Goal: Information Seeking & Learning: Understand process/instructions

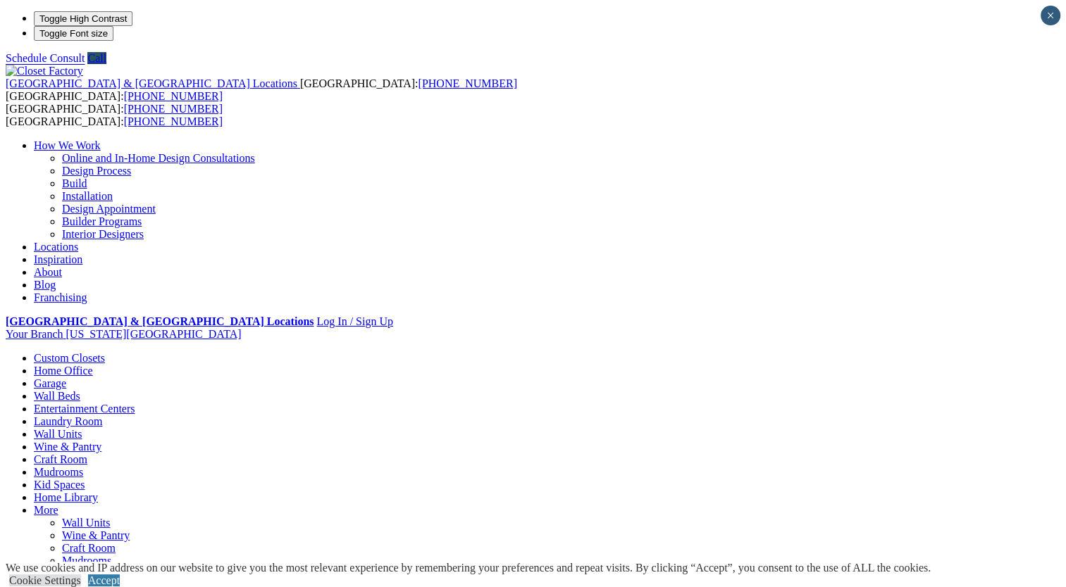
click at [131, 165] on link "Design Process" at bounding box center [96, 171] width 69 height 12
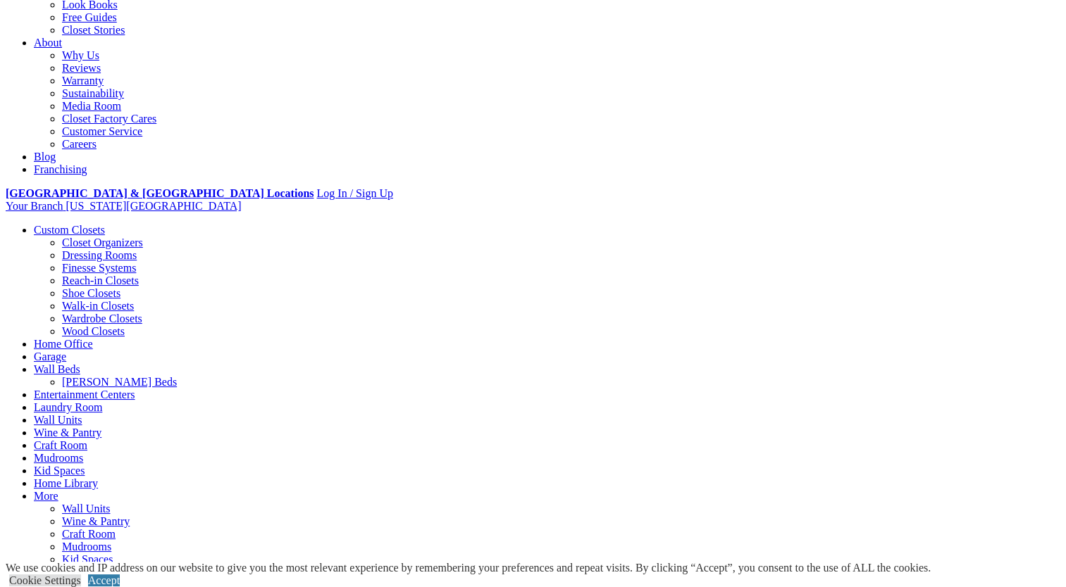
scroll to position [352, 0]
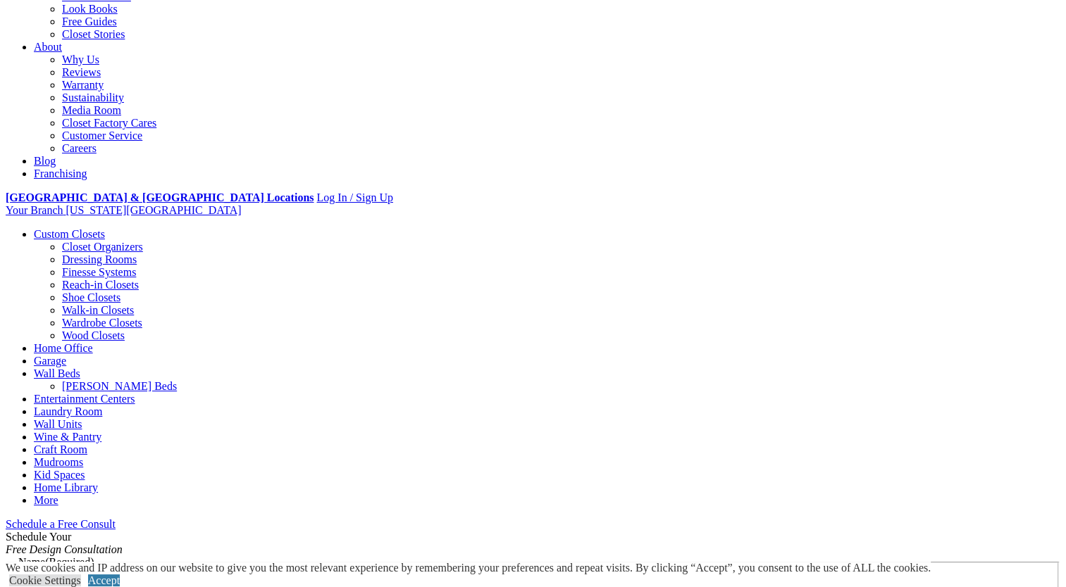
click at [99, 57] on link "Why Us" at bounding box center [80, 60] width 37 height 12
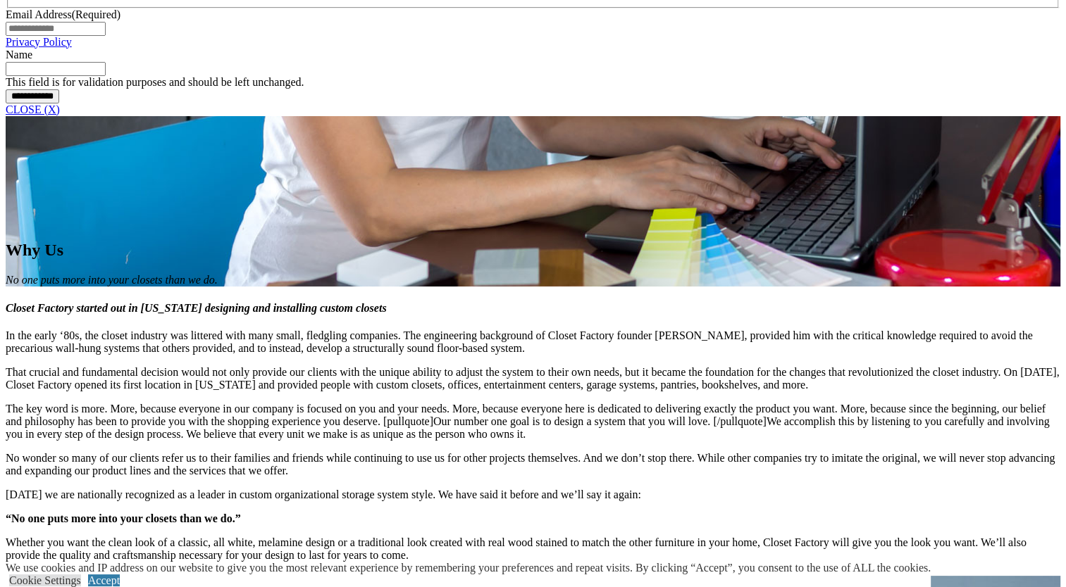
scroll to position [1197, 0]
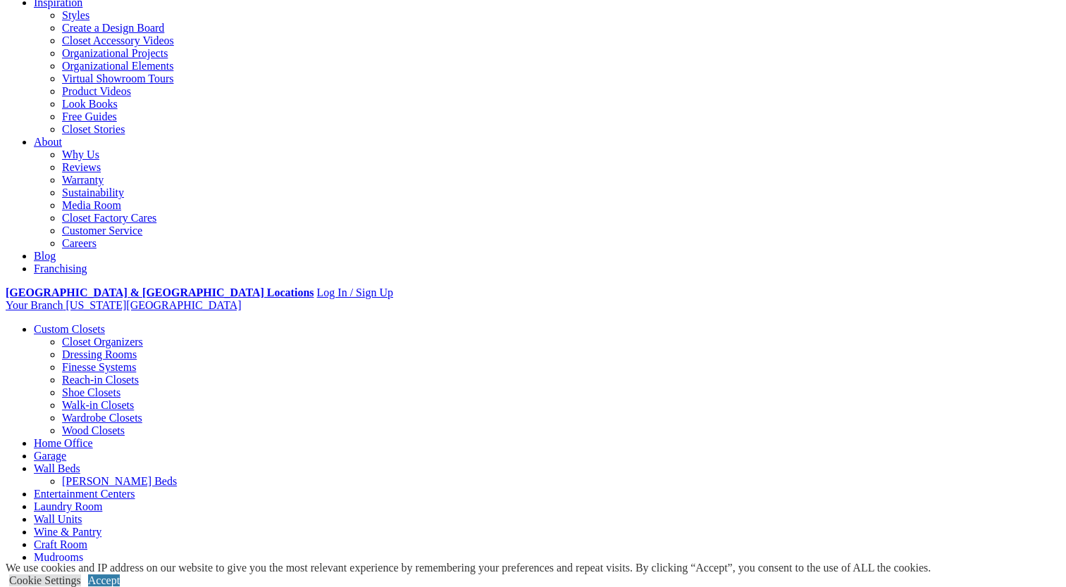
scroll to position [282, 0]
